Goal: Find specific page/section: Find specific page/section

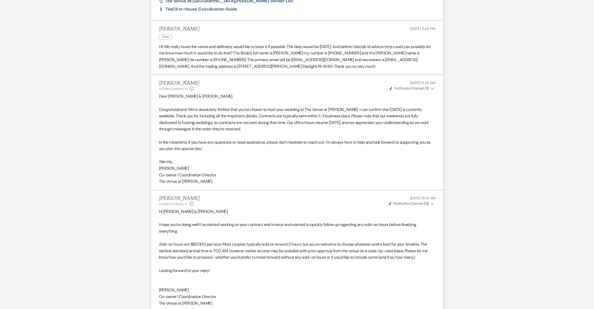
scroll to position [648, 0]
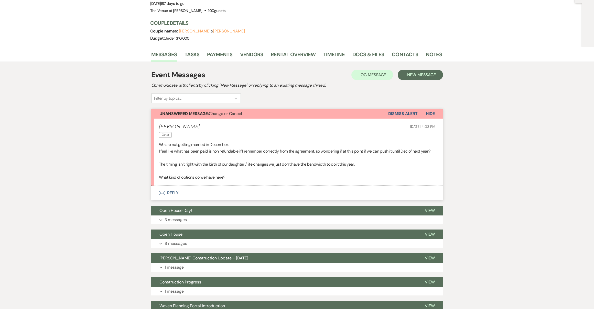
scroll to position [60, 0]
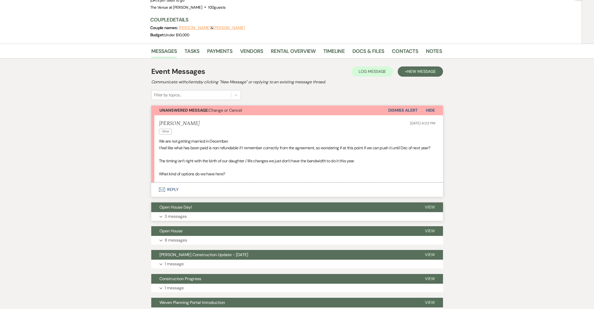
click at [177, 217] on p "3 messages" at bounding box center [176, 216] width 22 height 7
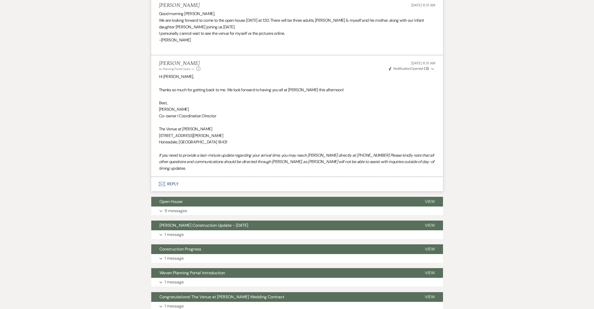
scroll to position [490, 0]
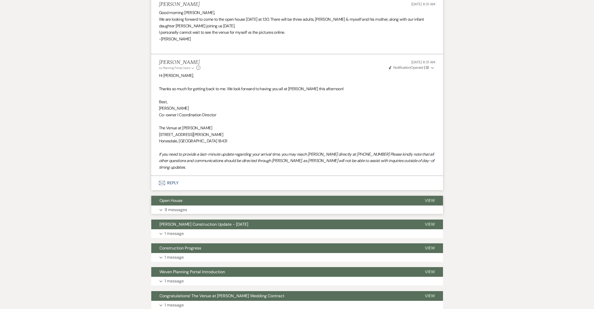
click at [172, 207] on p "9 messages" at bounding box center [176, 210] width 23 height 7
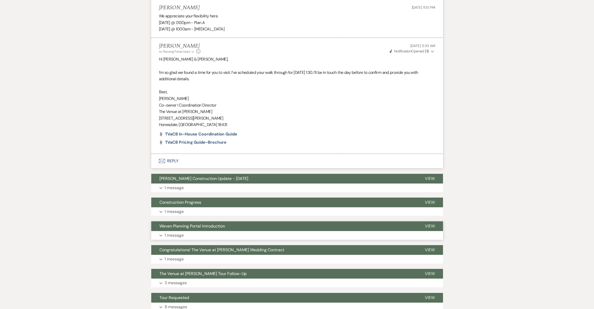
scroll to position [1676, 0]
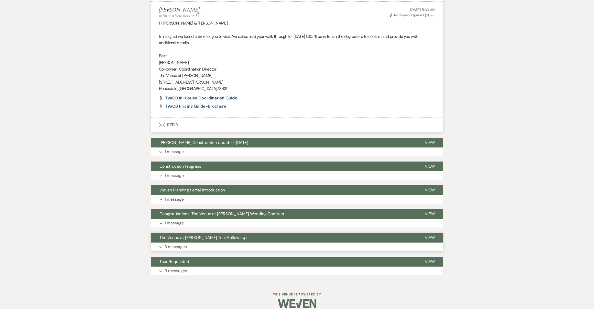
click at [192, 243] on button "Expand 3 messages" at bounding box center [297, 247] width 292 height 9
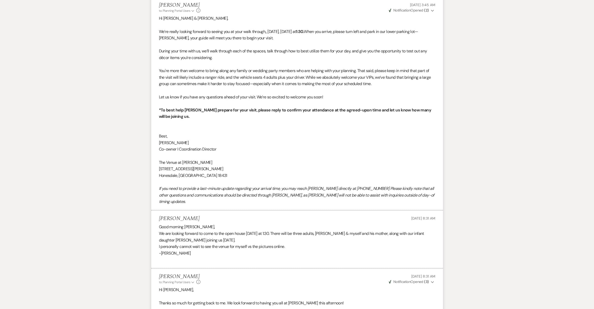
scroll to position [0, 0]
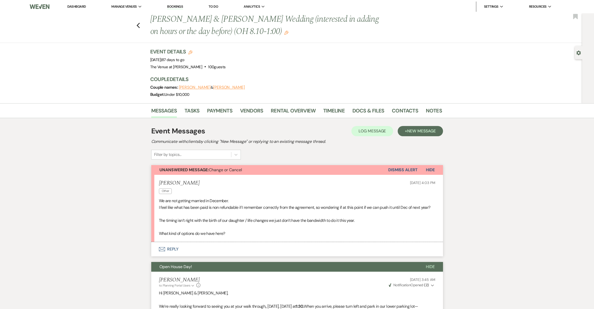
click at [365, 112] on link "Docs & Files" at bounding box center [368, 112] width 32 height 11
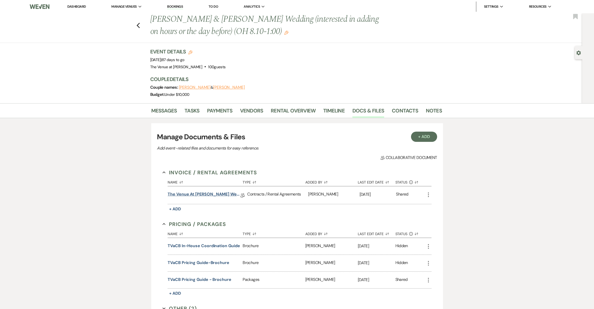
click at [223, 194] on link "The Venue at [PERSON_NAME] Wedding Contract ([DATE] [PERSON_NAME])" at bounding box center [204, 195] width 73 height 8
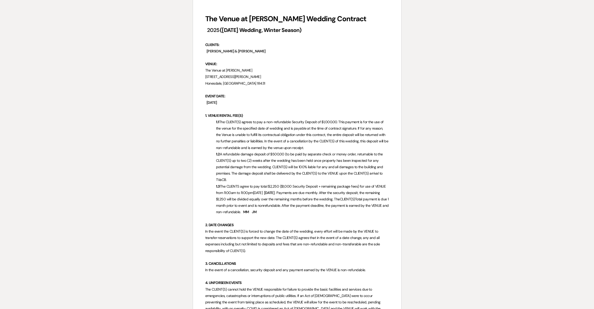
scroll to position [67, 0]
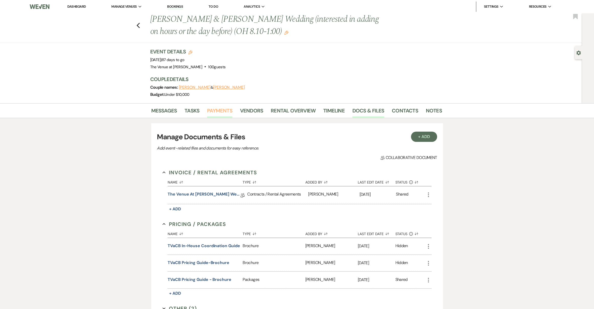
click at [220, 115] on link "Payments" at bounding box center [219, 112] width 25 height 11
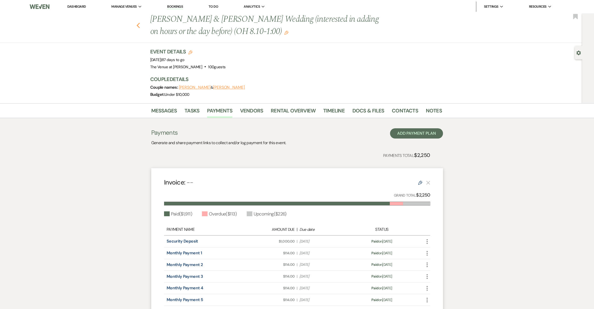
click at [139, 27] on use "button" at bounding box center [137, 26] width 3 height 6
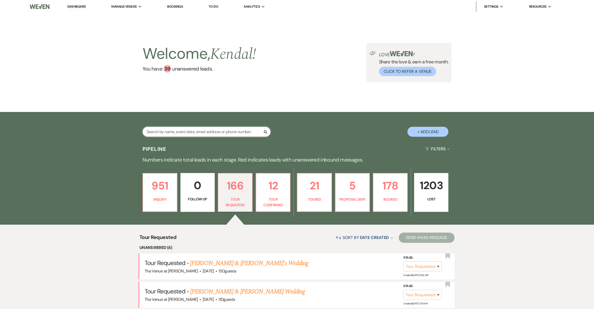
click at [219, 131] on input "text" at bounding box center [207, 132] width 128 height 10
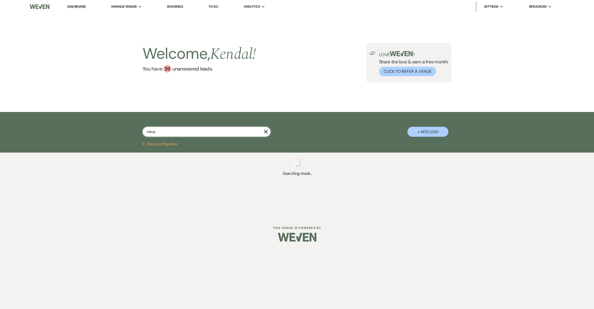
type input "mina"
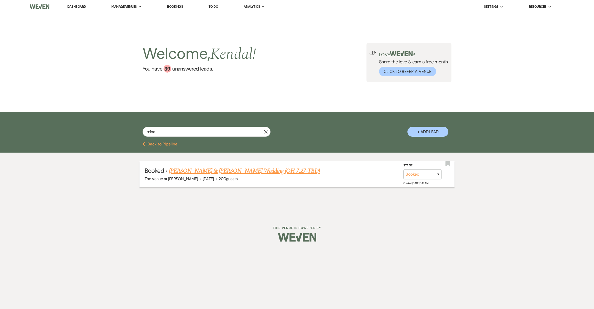
click at [197, 172] on link "Mary Giurguis & Mina Ibrahim's Wedding (OH 7.27-TBD)" at bounding box center [244, 171] width 151 height 9
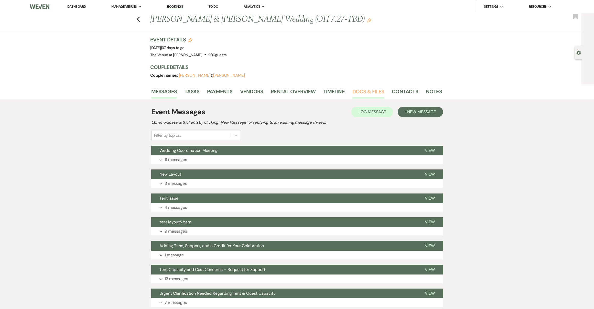
click at [357, 93] on link "Docs & Files" at bounding box center [368, 93] width 32 height 11
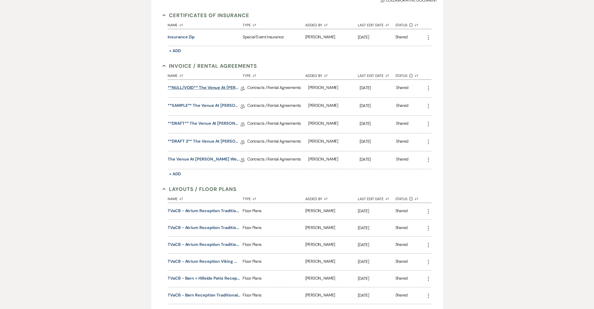
scroll to position [152, 0]
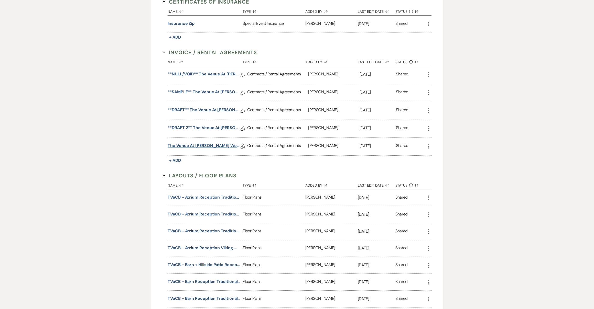
click at [206, 145] on link "The Venue at Carley Brook Wedding Contract-(10.25.2025 Giurguis-Ibrahim)" at bounding box center [204, 147] width 73 height 8
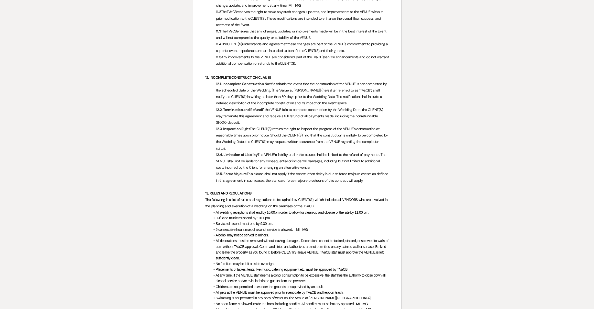
scroll to position [69, 0]
